Goal: Information Seeking & Learning: Find specific fact

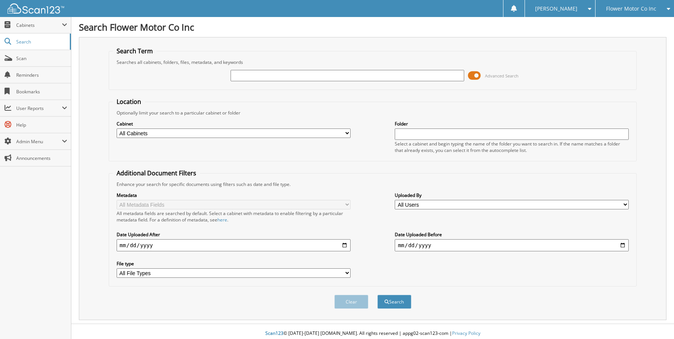
drag, startPoint x: 0, startPoint y: 0, endPoint x: 283, endPoint y: 77, distance: 293.6
click at [283, 77] on input "text" at bounding box center [348, 75] width 234 height 11
type input "16038763"
click at [377, 294] on button "Search" at bounding box center [394, 301] width 34 height 14
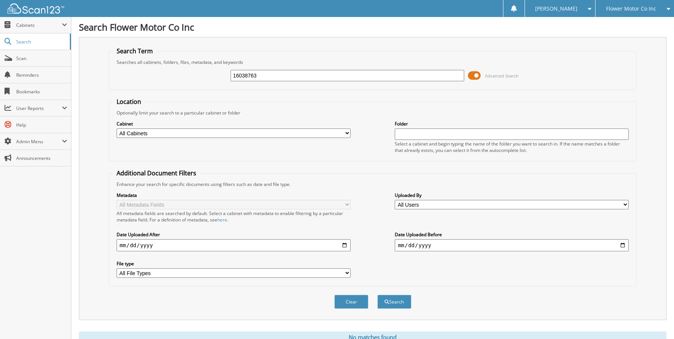
scroll to position [31, 0]
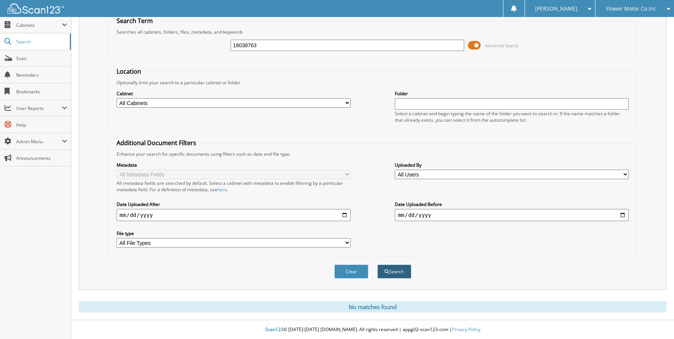
click at [394, 276] on button "Search" at bounding box center [394, 271] width 34 height 14
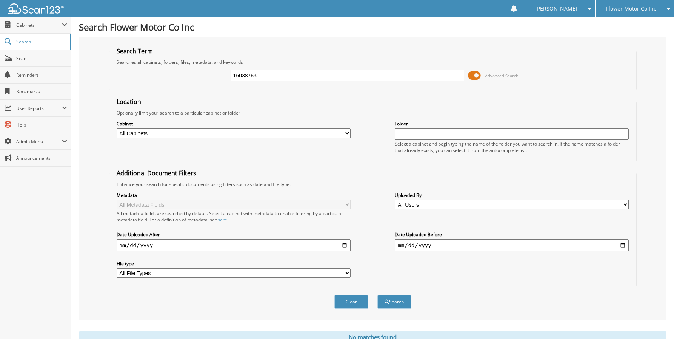
scroll to position [31, 0]
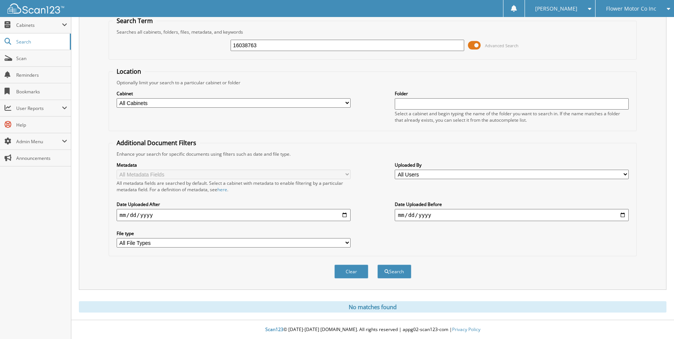
click at [277, 40] on input "16038763" at bounding box center [348, 45] width 234 height 11
click at [408, 267] on button "Search" at bounding box center [394, 271] width 34 height 14
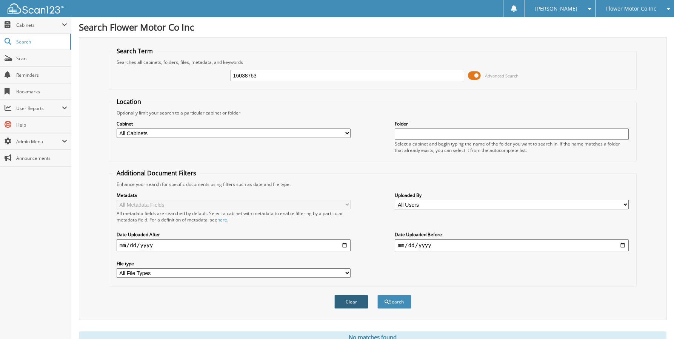
scroll to position [31, 0]
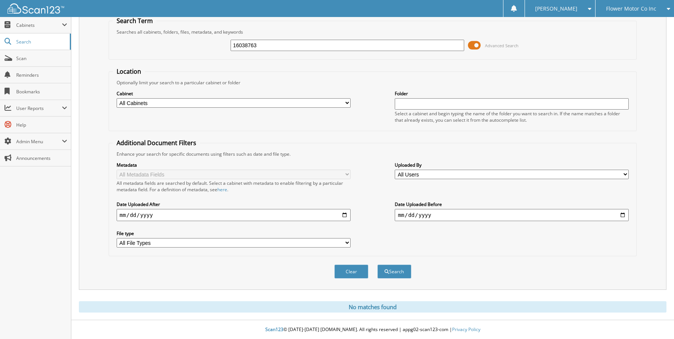
click at [272, 44] on input "16038763" at bounding box center [348, 45] width 234 height 11
